Goal: Use online tool/utility: Use online tool/utility

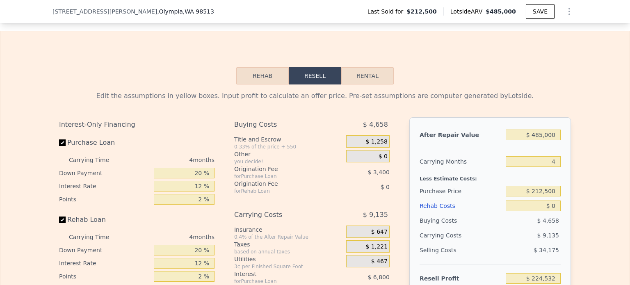
scroll to position [1186, 0]
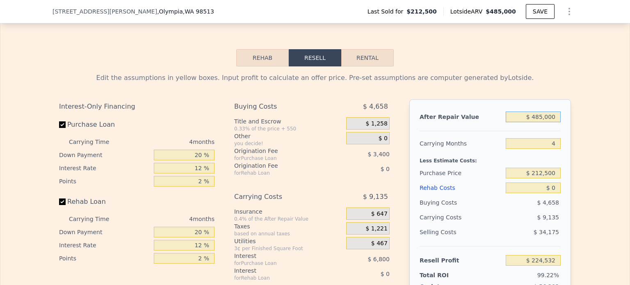
drag, startPoint x: 534, startPoint y: 125, endPoint x: 553, endPoint y: 128, distance: 19.0
click at [553, 122] on input "$ 485,000" at bounding box center [533, 117] width 55 height 11
type input "$ 430"
type input "-$ 225,797"
type input "$ 4,300"
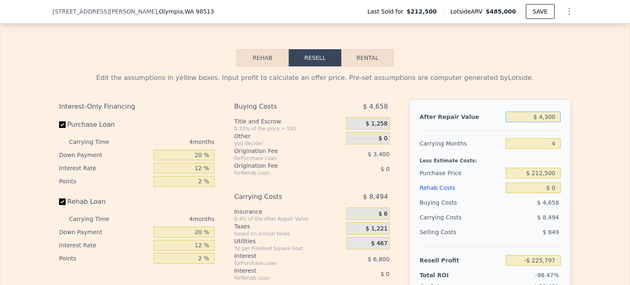
type input "-$ 222,201"
type input "$ 43,000"
type input "-$ 186,234"
type input "$ 430,000"
type input "$ 173,419"
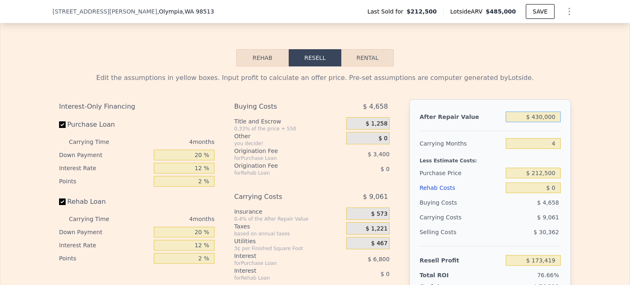
type input "$ 430,000"
drag, startPoint x: 533, startPoint y: 184, endPoint x: 578, endPoint y: 184, distance: 45.5
click at [578, 184] on div "Edit the assumptions in yellow boxes. Input profit to calculate an offer price.…" at bounding box center [314, 218] width 629 height 305
type input "$ 300,000"
click at [578, 184] on div "Edit the assumptions in yellow boxes. Input profit to calculate an offer price.…" at bounding box center [314, 218] width 629 height 305
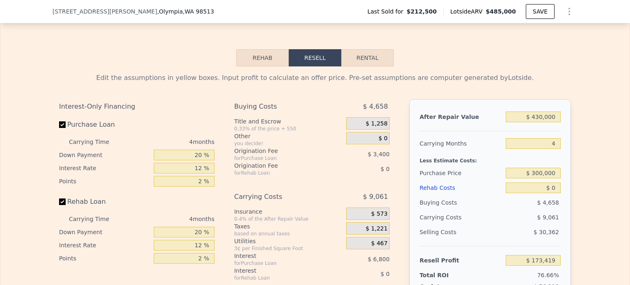
type input "$ 81,428"
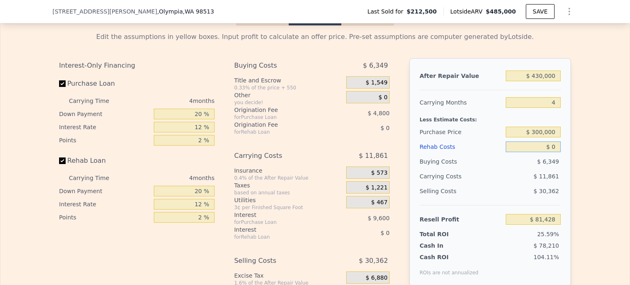
drag, startPoint x: 548, startPoint y: 157, endPoint x: 560, endPoint y: 157, distance: 12.3
click at [560, 157] on div "After Repair Value $ 430,000 Carrying Months 4 Less Estimate Costs: Purchase Pr…" at bounding box center [490, 172] width 162 height 228
drag, startPoint x: 549, startPoint y: 156, endPoint x: 555, endPoint y: 157, distance: 6.3
click at [555, 152] on input "$ 0" at bounding box center [533, 146] width 55 height 11
type input "$ 6"
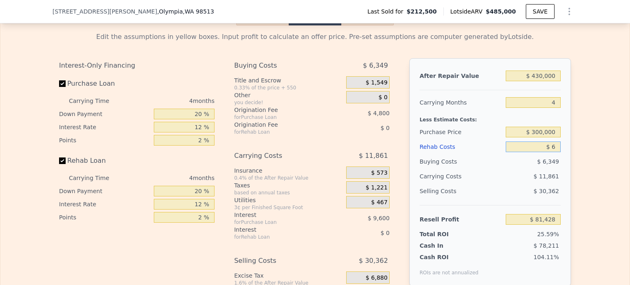
type input "$ 81,422"
type input "$ 60"
type input "$ 81,367"
type input "$ 600"
type input "$ 80,798"
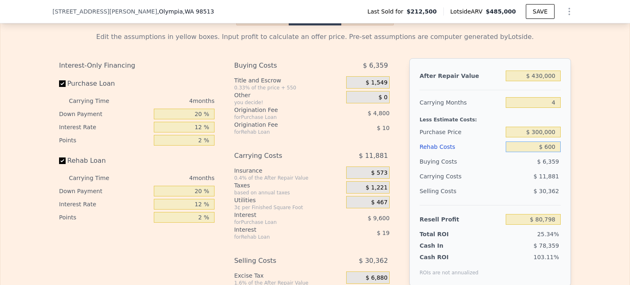
type input "$ 6,000"
type input "$ 75,140"
type input "$ 60,000"
type input "$ 18,548"
type input "$ 60,000"
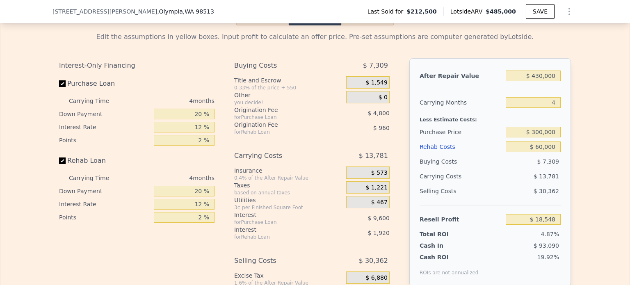
click at [569, 160] on div "Edit the assumptions in yellow boxes. Input profit to calculate an offer price.…" at bounding box center [314, 177] width 525 height 305
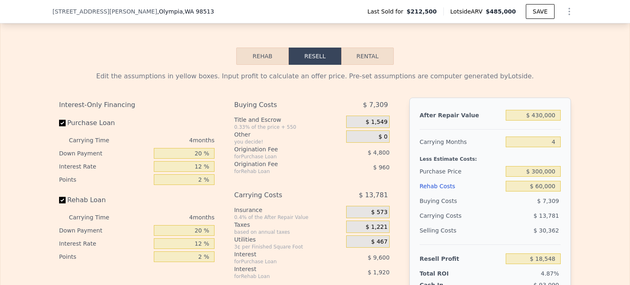
scroll to position [1186, 0]
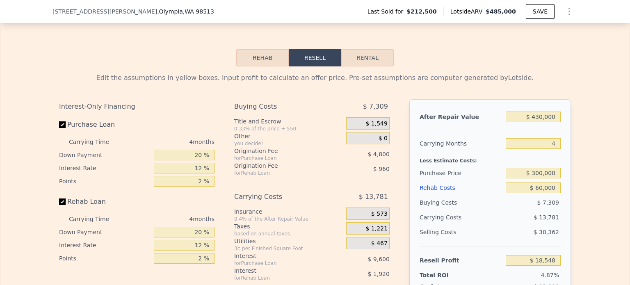
type input "$ 485,000"
type input "$ 0"
type input "$ 224,532"
type input "$ 488,000"
type input "$ 227,320"
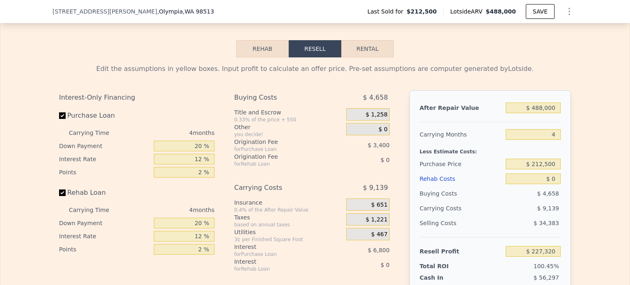
scroll to position [1186, 0]
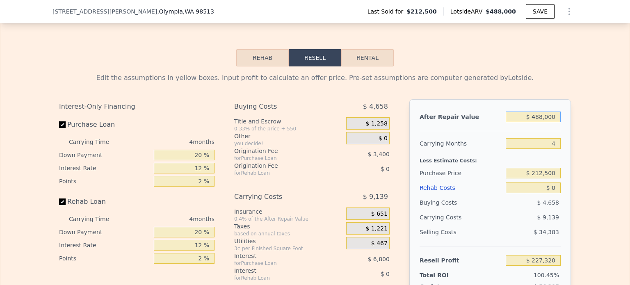
drag, startPoint x: 534, startPoint y: 127, endPoint x: 574, endPoint y: 128, distance: 40.2
click at [572, 128] on div "Edit the assumptions in yellow boxes. Input profit to calculate an offer price.…" at bounding box center [314, 218] width 525 height 305
type input "$ 4,000"
type input "-$ 222,478"
type input "$ 40,000"
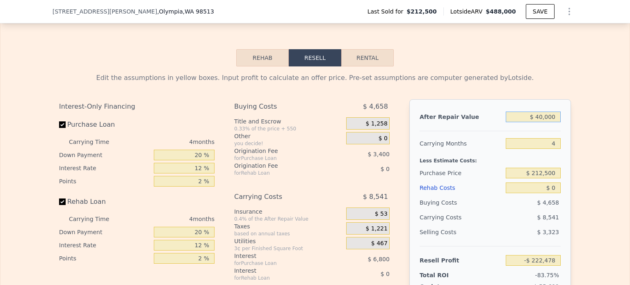
type input "-$ 189,022"
type input "$ 400,000"
type input "$ 145,539"
type input "$ 400,000"
drag, startPoint x: 533, startPoint y: 182, endPoint x: 572, endPoint y: 191, distance: 40.0
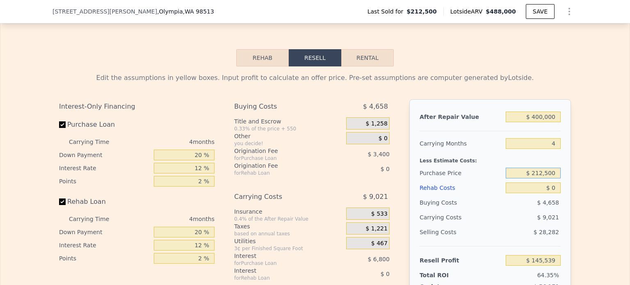
click at [567, 190] on div "After Repair Value $ 400,000 Carrying Months 4 Less Estimate Costs: Purchase Pr…" at bounding box center [490, 213] width 162 height 228
type input "$ 300,000"
click at [572, 192] on div "Edit the assumptions in yellow boxes. Input profit to calculate an offer price.…" at bounding box center [314, 218] width 525 height 305
type input "$ 53,548"
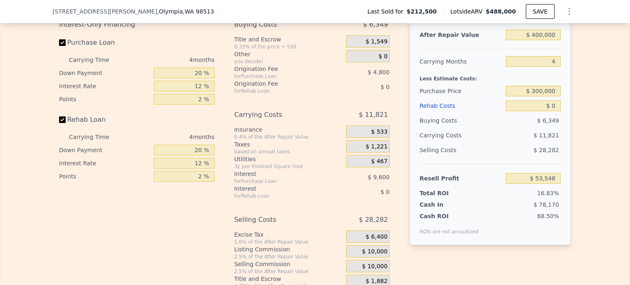
scroll to position [1227, 0]
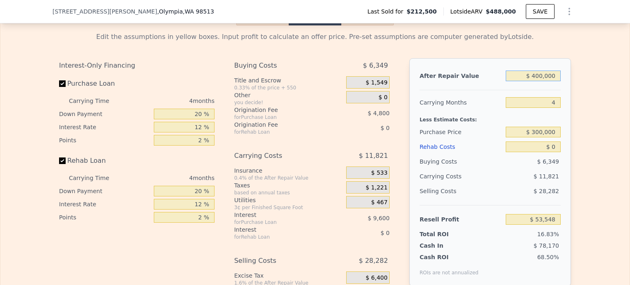
drag, startPoint x: 533, startPoint y: 85, endPoint x: 577, endPoint y: 87, distance: 43.5
click at [577, 87] on div "Edit the assumptions in yellow boxes. Input profit to calculate an offer price.…" at bounding box center [314, 177] width 629 height 305
click at [539, 137] on input "$ 300,000" at bounding box center [533, 132] width 55 height 11
click at [492, 198] on div "Selling Costs" at bounding box center [460, 191] width 83 height 15
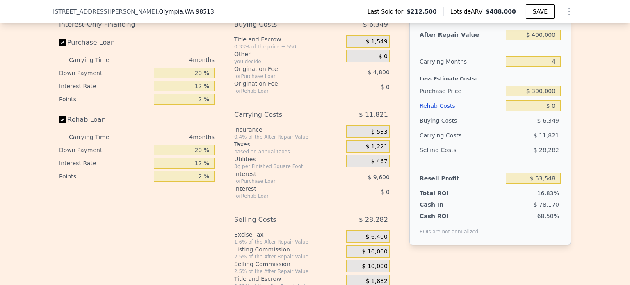
scroll to position [1309, 0]
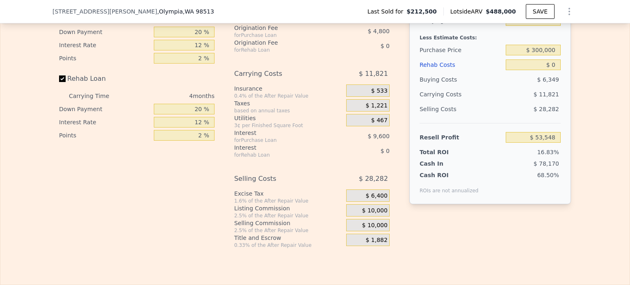
click at [367, 214] on span "$ 10,000" at bounding box center [374, 210] width 25 height 7
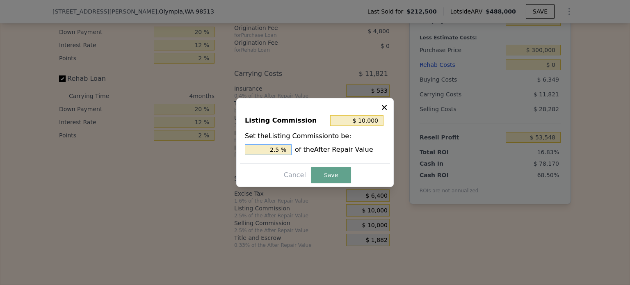
drag, startPoint x: 270, startPoint y: 151, endPoint x: 286, endPoint y: 151, distance: 16.0
click at [286, 151] on input "2.5 %" at bounding box center [268, 149] width 47 height 11
type input "$ 0"
type input "0 %"
click at [334, 178] on button "Save" at bounding box center [331, 175] width 40 height 16
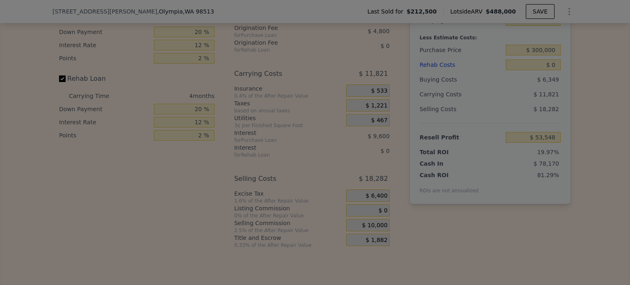
type input "$ 63,548"
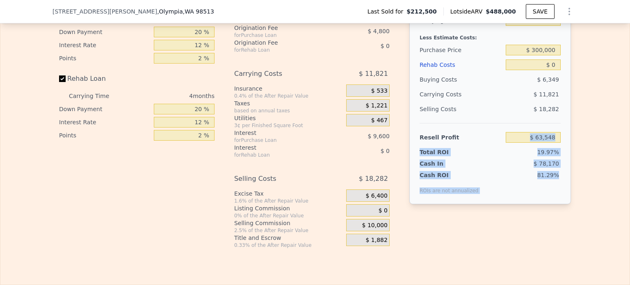
drag, startPoint x: 562, startPoint y: 186, endPoint x: 453, endPoint y: 136, distance: 120.2
click at [453, 136] on div "After Repair Value $ 400,000 Carrying Months 4 Less Estimate Costs: Purchase Pr…" at bounding box center [490, 90] width 162 height 228
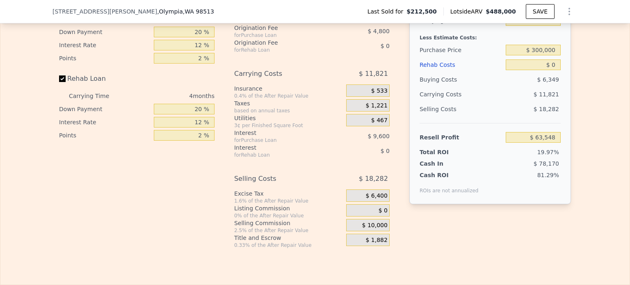
click at [453, 116] on div "Selling Costs" at bounding box center [460, 109] width 83 height 15
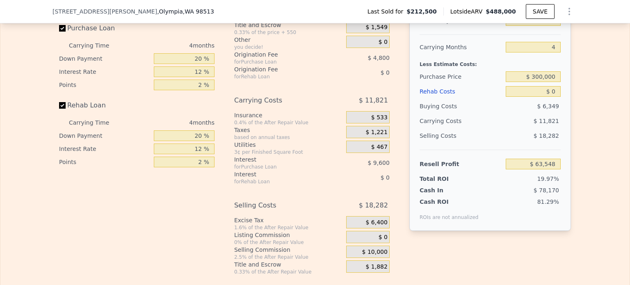
scroll to position [1268, 0]
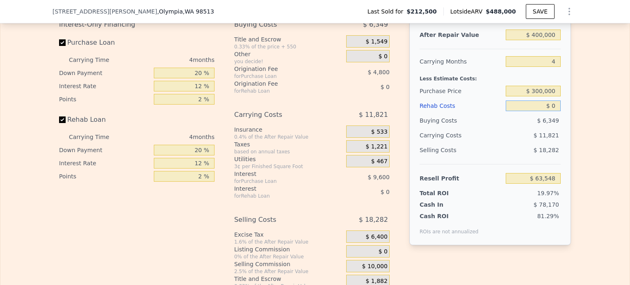
drag, startPoint x: 549, startPoint y: 116, endPoint x: 563, endPoint y: 116, distance: 13.9
click at [563, 116] on div "After Repair Value $ 400,000 Carrying Months 4 Less Estimate Costs: Purchase Pr…" at bounding box center [490, 131] width 162 height 228
type input "$ 20,000"
type input "$ 42,588"
type input "$ 20,000"
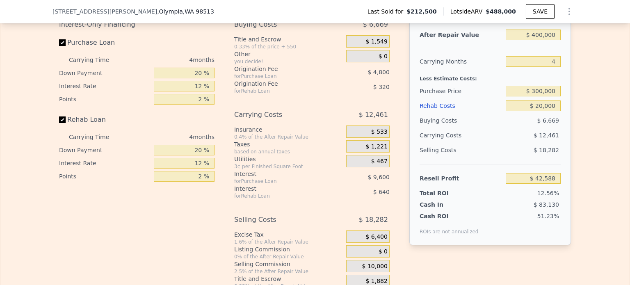
click at [577, 133] on div "Edit the assumptions in yellow boxes. Input profit to calculate an offer price.…" at bounding box center [314, 136] width 629 height 305
drag, startPoint x: 535, startPoint y: 43, endPoint x: 579, endPoint y: 46, distance: 44.3
click at [579, 46] on div "Edit the assumptions in yellow boxes. Input profit to calculate an offer price.…" at bounding box center [314, 136] width 629 height 305
type input "$ 430"
type input "-$ 338,737"
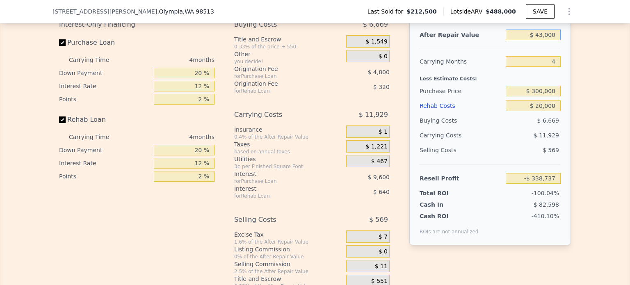
type input "$ 430,000"
type input "$ 71,218"
type input "$ 488,000"
type input "$ 0"
type input "$ 227,320"
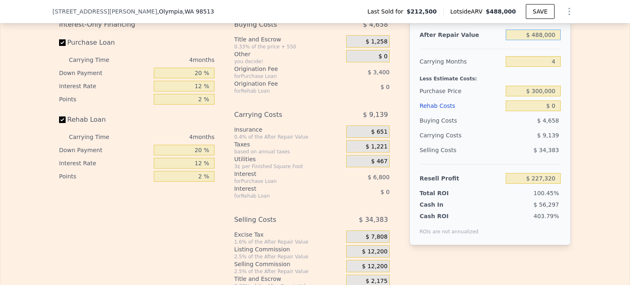
drag, startPoint x: 533, startPoint y: 43, endPoint x: 591, endPoint y: 53, distance: 58.7
click at [591, 53] on div "Edit the assumptions in yellow boxes. Input profit to calculate an offer price.…" at bounding box center [314, 136] width 629 height 305
type input "$ 4"
type input "-$ 226,192"
type input "$ 43"
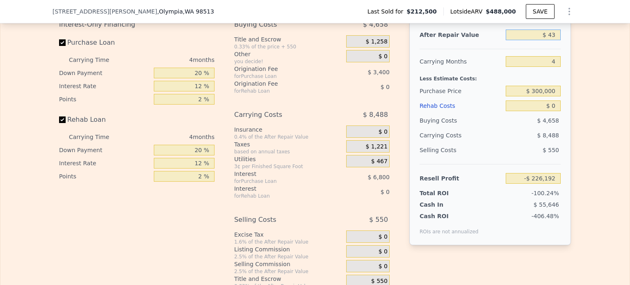
type input "-$ 226,156"
type input "$ 430"
type input "-$ 225,797"
type input "$ 430,000"
type input "$ 173,419"
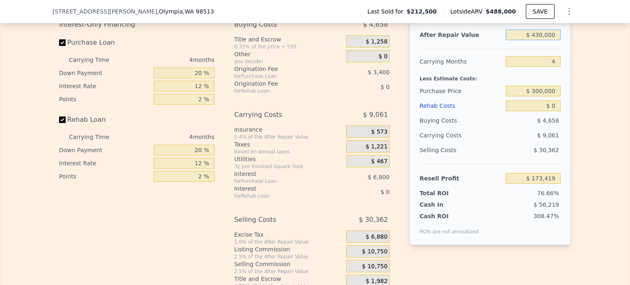
type input "$ 430,000"
drag, startPoint x: 533, startPoint y: 101, endPoint x: 598, endPoint y: 114, distance: 66.1
click at [590, 109] on div "Edit the assumptions in yellow boxes. Input profit to calculate an offer price.…" at bounding box center [314, 136] width 629 height 305
type input "$ 290,000"
type input "$ 91,941"
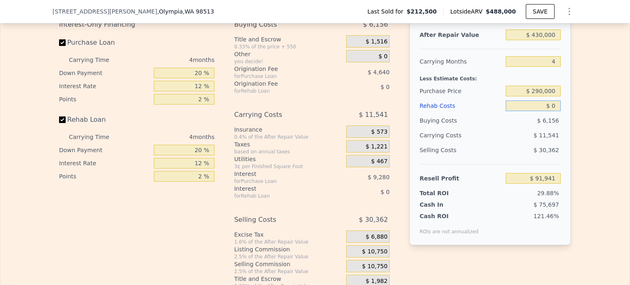
drag, startPoint x: 549, startPoint y: 116, endPoint x: 560, endPoint y: 116, distance: 11.1
click at [560, 116] on div "After Repair Value $ 430,000 Carrying Months 4 Less Estimate Costs: Purchase Pr…" at bounding box center [490, 131] width 162 height 228
type input "$ 488,000"
type input "$ 227,320"
